Goal: Task Accomplishment & Management: Manage account settings

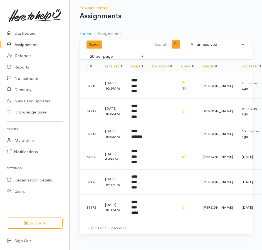
scroll to position [25, 0]
click at [127, 73] on td "29 Sep 2025, 10:39AM" at bounding box center [114, 86] width 26 height 26
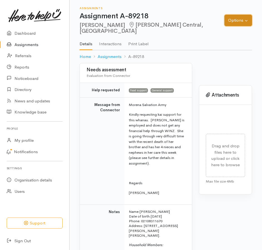
click at [229, 21] on button "Options" at bounding box center [237, 20] width 27 height 11
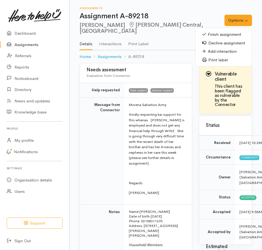
click at [207, 34] on link "Finish assignment" at bounding box center [224, 34] width 56 height 9
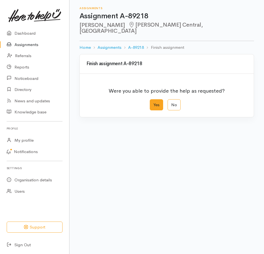
click at [150, 106] on label "Yes" at bounding box center [156, 104] width 13 height 11
click at [150, 103] on input "Yes" at bounding box center [152, 101] width 4 height 4
radio input "true"
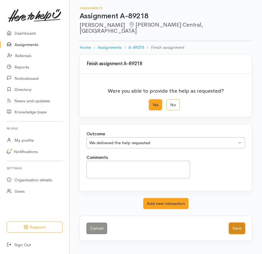
click at [231, 234] on button "Save" at bounding box center [237, 228] width 16 height 11
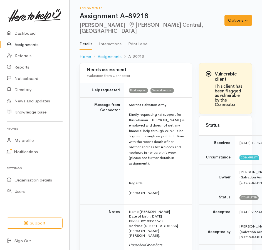
click at [25, 51] on link "Assignments" at bounding box center [34, 44] width 69 height 11
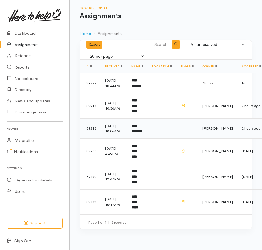
scroll to position [25, 0]
click at [144, 73] on td "**********" at bounding box center [137, 83] width 21 height 20
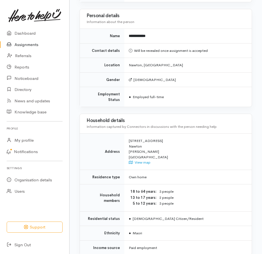
scroll to position [469, 0]
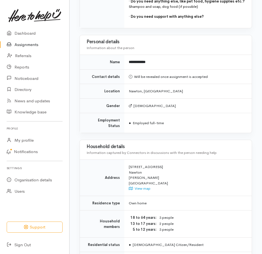
click at [26, 47] on link "Assignments" at bounding box center [34, 44] width 69 height 11
